Goal: Information Seeking & Learning: Learn about a topic

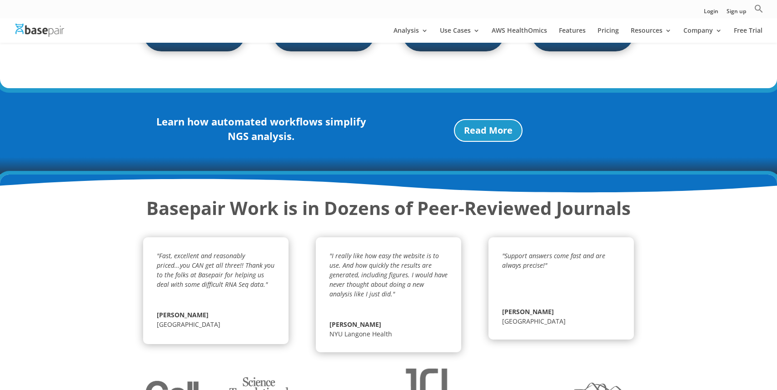
scroll to position [1301, 0]
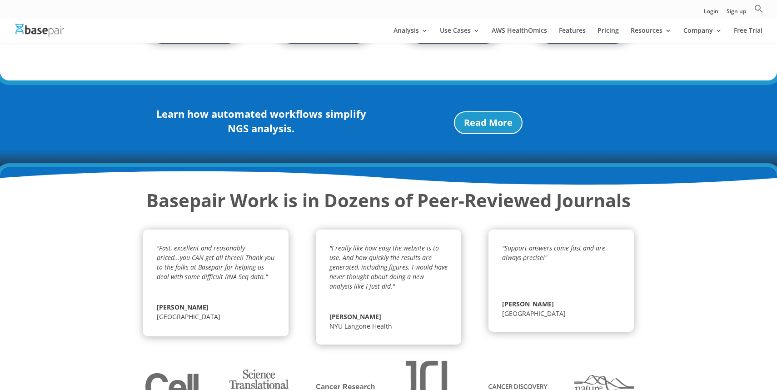
click at [366, 312] on span "[PERSON_NAME]" at bounding box center [388, 317] width 118 height 10
click at [388, 312] on span "[PERSON_NAME]" at bounding box center [388, 317] width 118 height 10
click at [521, 243] on em ""Support answers come fast and are always precise!"" at bounding box center [553, 252] width 103 height 18
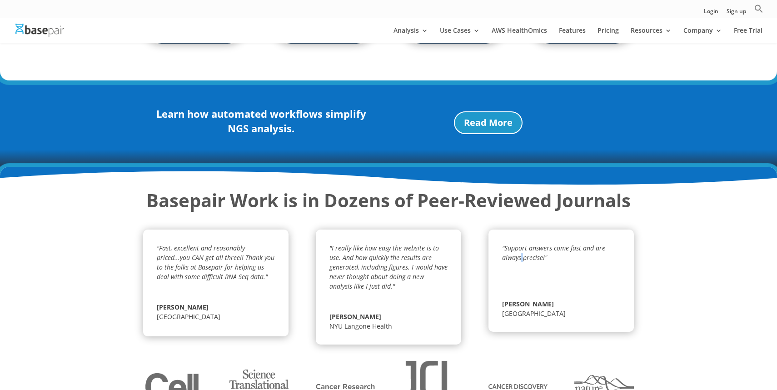
click at [521, 243] on em ""Support answers come fast and are always precise!"" at bounding box center [553, 252] width 103 height 18
click at [464, 288] on div ""Fast, excellent and reasonably priced...you CAN get all three!! Thank you to t…" at bounding box center [388, 281] width 491 height 126
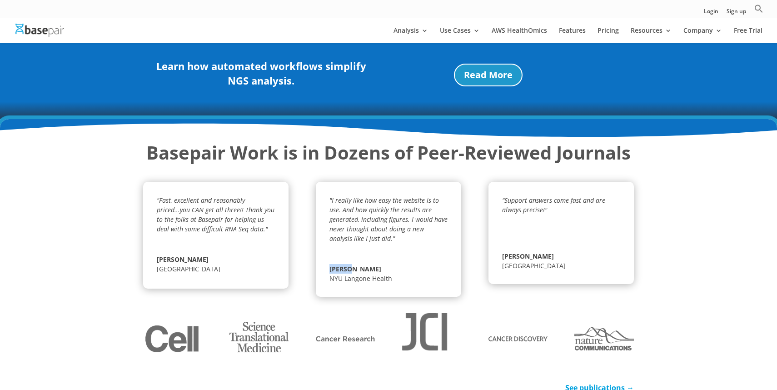
scroll to position [1360, 0]
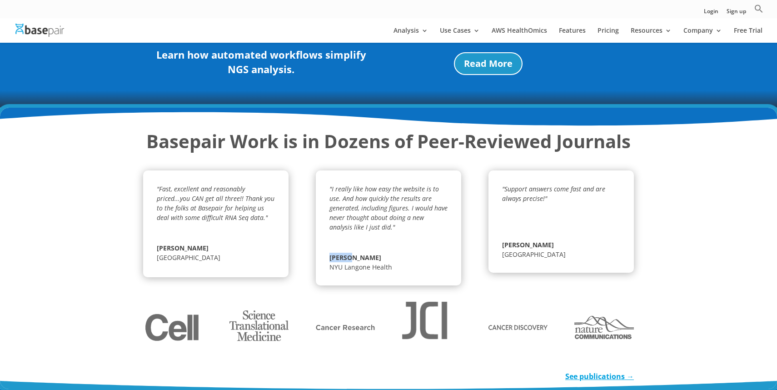
click at [468, 244] on div ""Fast, excellent and reasonably priced...you CAN get all three!! Thank you to t…" at bounding box center [388, 222] width 491 height 126
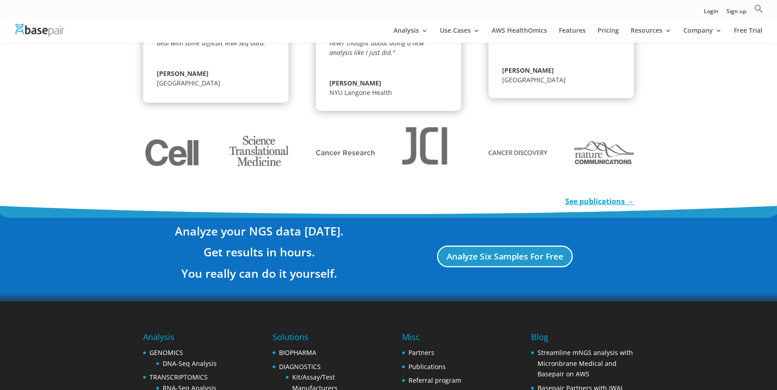
scroll to position [1677, 0]
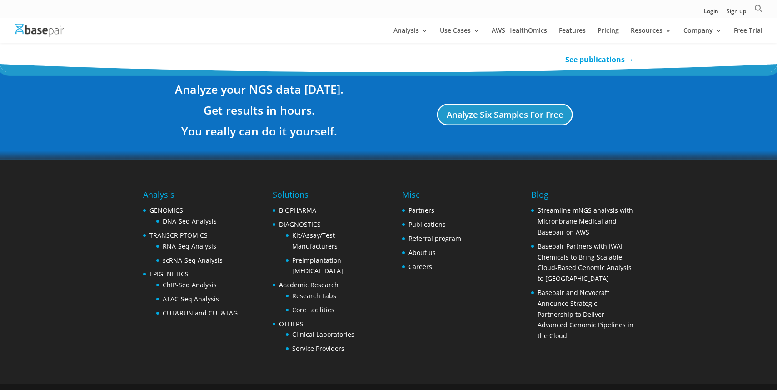
click at [705, 234] on footer "Analysis GENOMICS DNA-Seq Analysis TRANSCRIPTOMICS RNA-Seq Analysis scRNA-Seq A…" at bounding box center [388, 283] width 777 height 249
